Goal: Find specific page/section: Find specific page/section

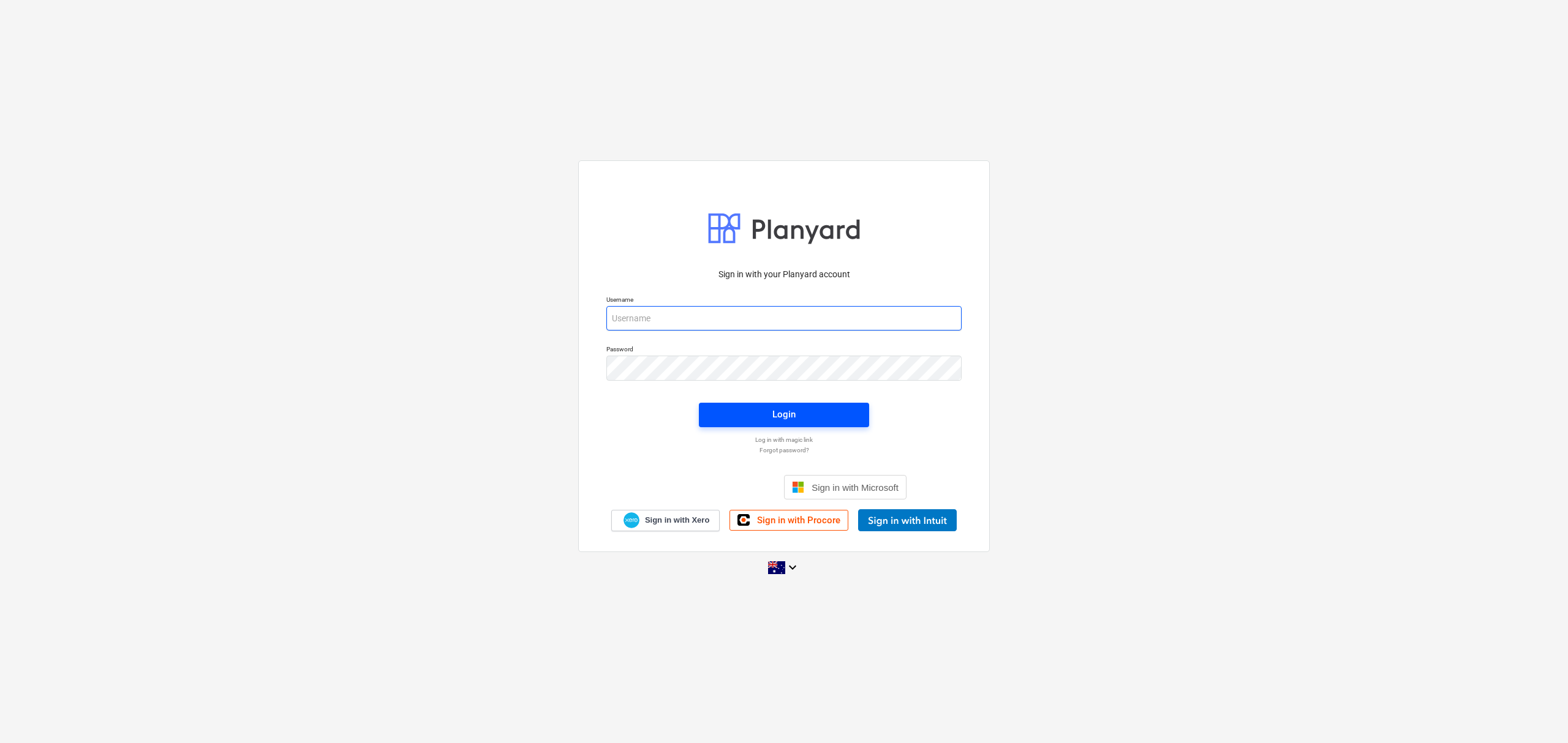
type input "[EMAIL_ADDRESS][DOMAIN_NAME]"
click at [763, 406] on button "Login" at bounding box center [784, 415] width 170 height 25
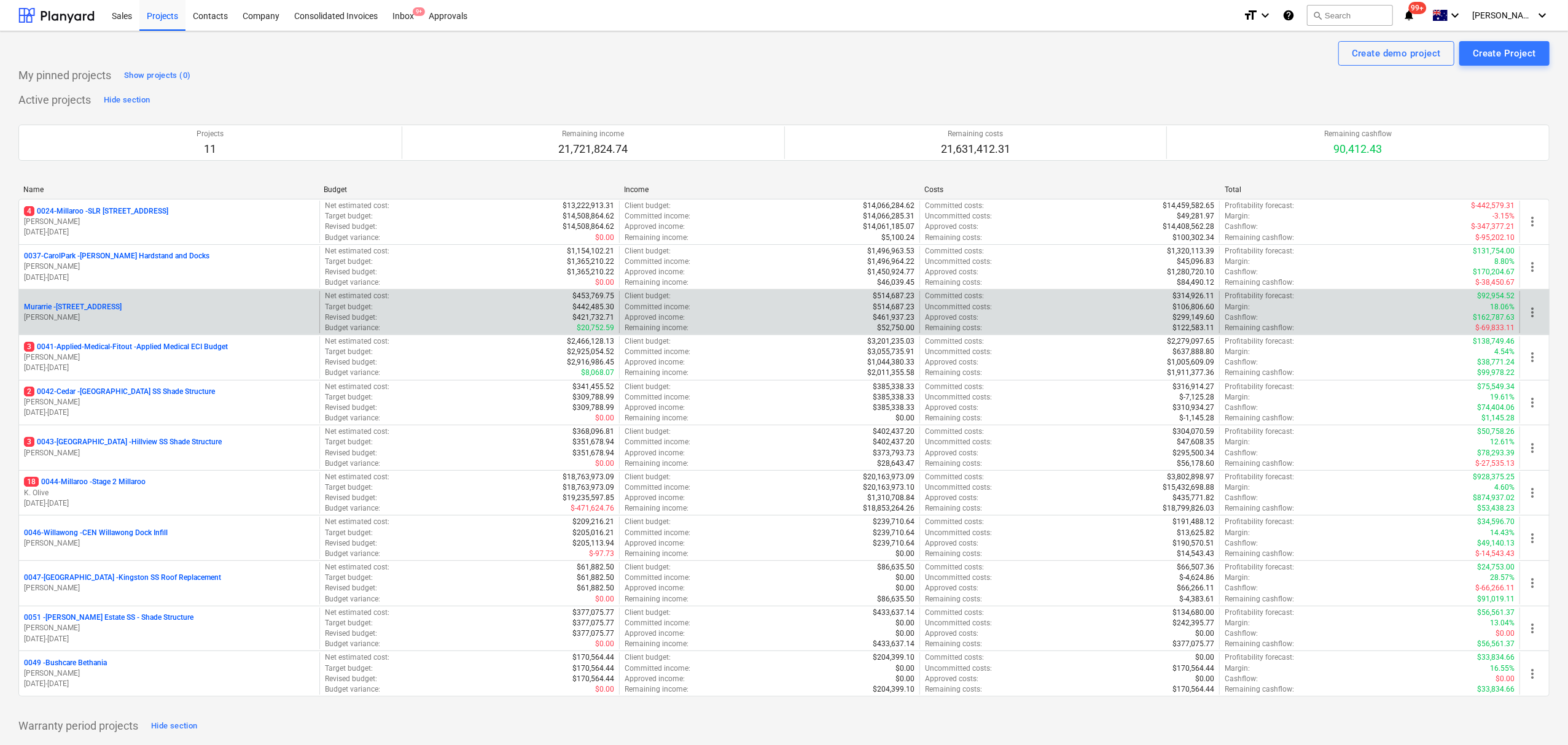
scroll to position [82, 0]
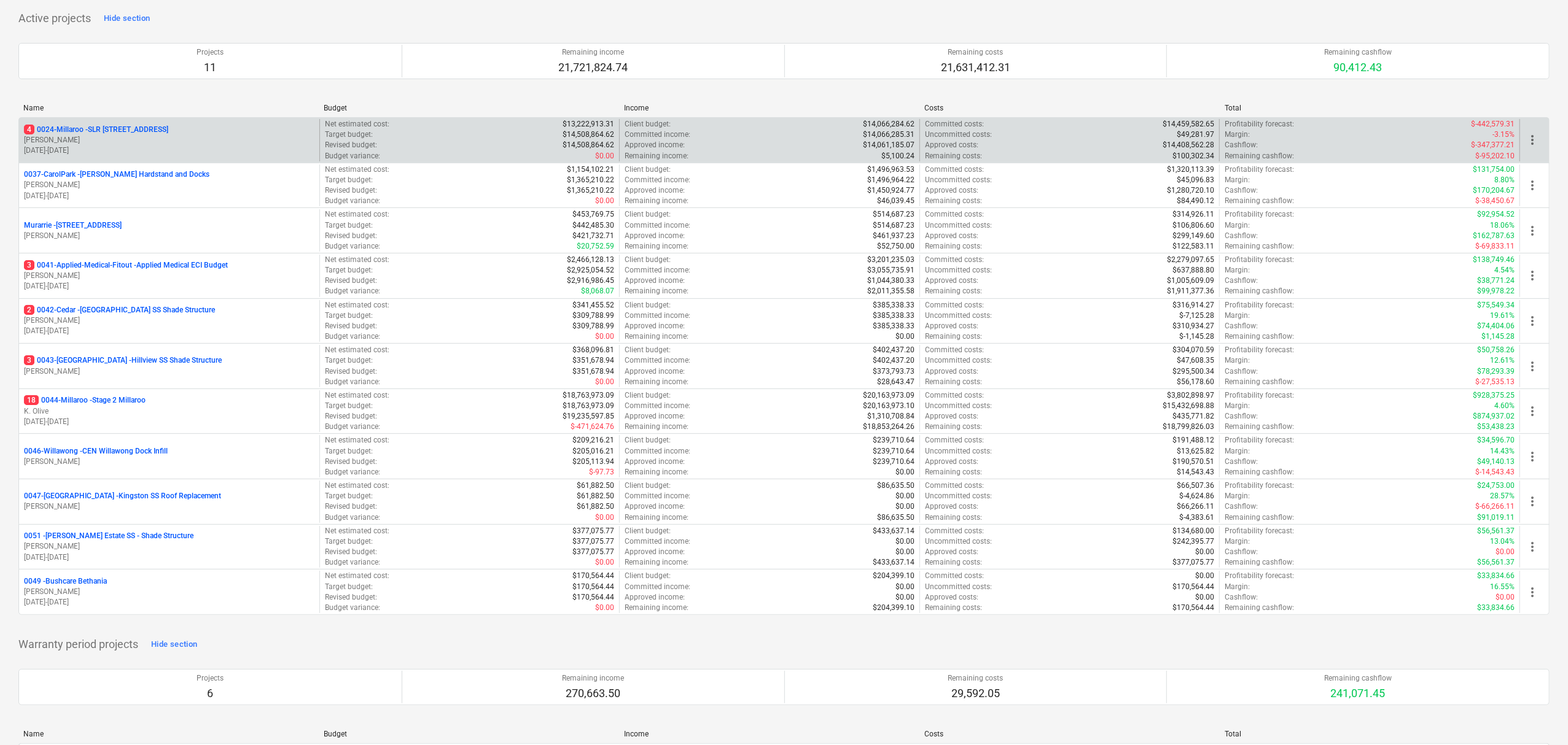
click at [138, 121] on div "4 0024-Millaroo - SLR 2 Millaroo Drive [PERSON_NAME] [DATE] - [DATE]" at bounding box center [170, 141] width 301 height 42
click at [134, 128] on p "4 0024-Millaroo - SLR [STREET_ADDRESS]" at bounding box center [96, 130] width 144 height 11
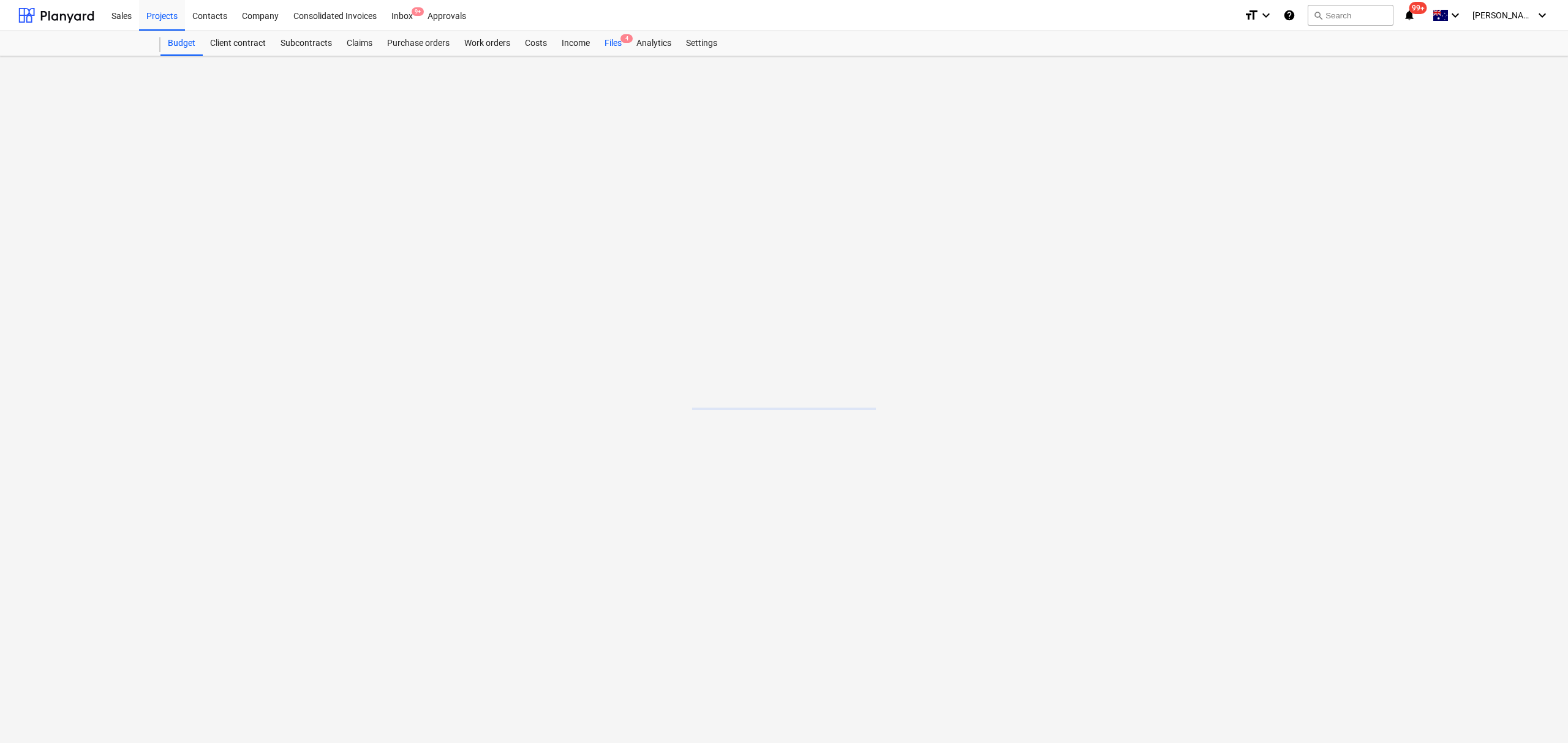
click at [623, 39] on span "4" at bounding box center [627, 39] width 12 height 9
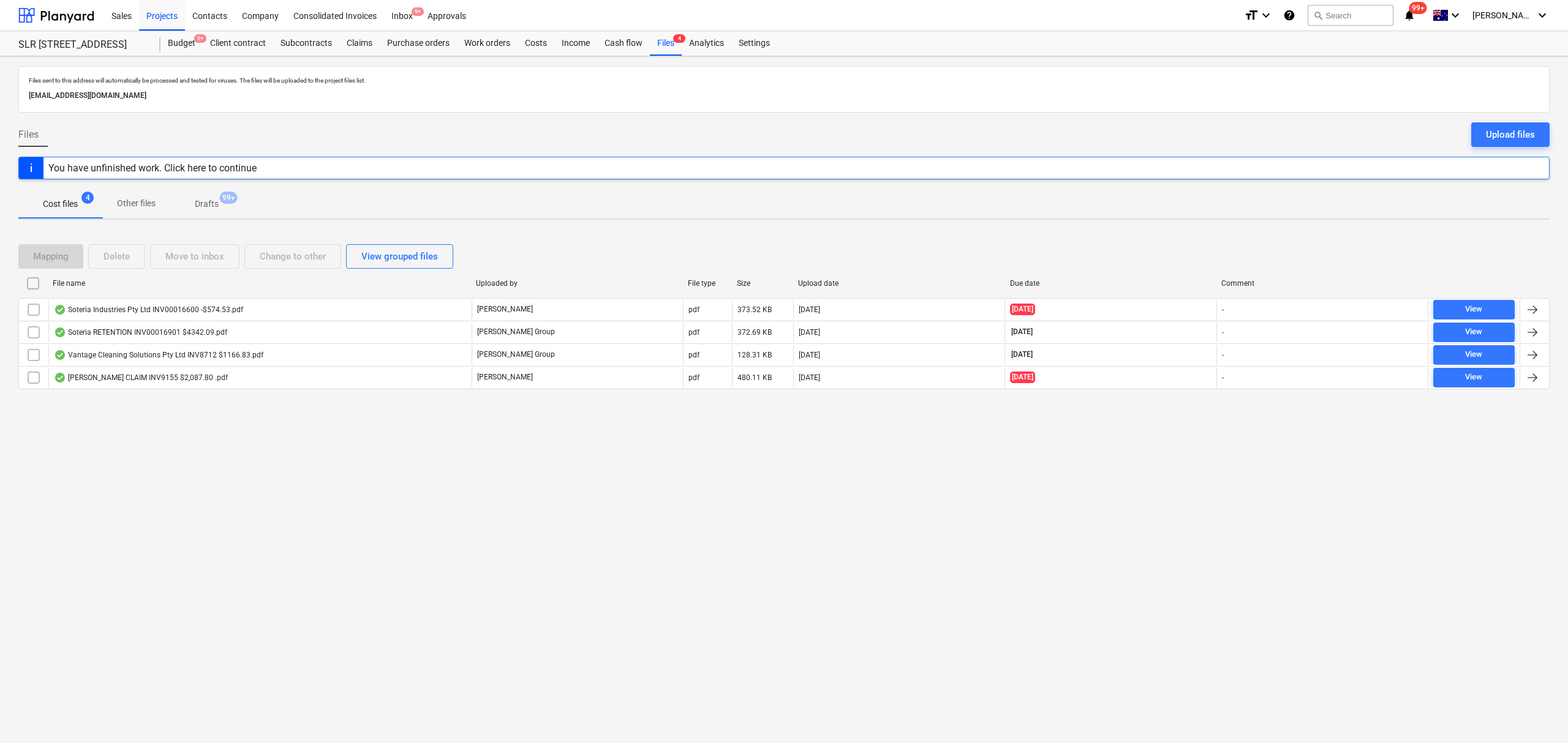
click at [1087, 564] on div "Files sent to this address will automatically be processed and tested for virus…" at bounding box center [784, 400] width 1568 height 687
